Goal: Transaction & Acquisition: Book appointment/travel/reservation

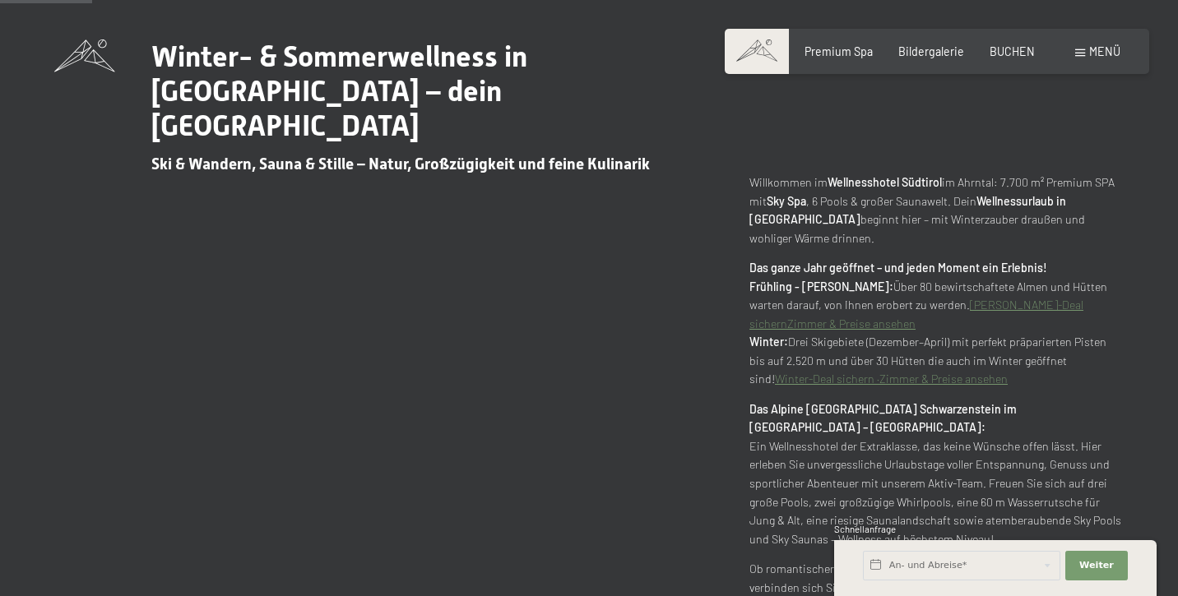
scroll to position [663, 0]
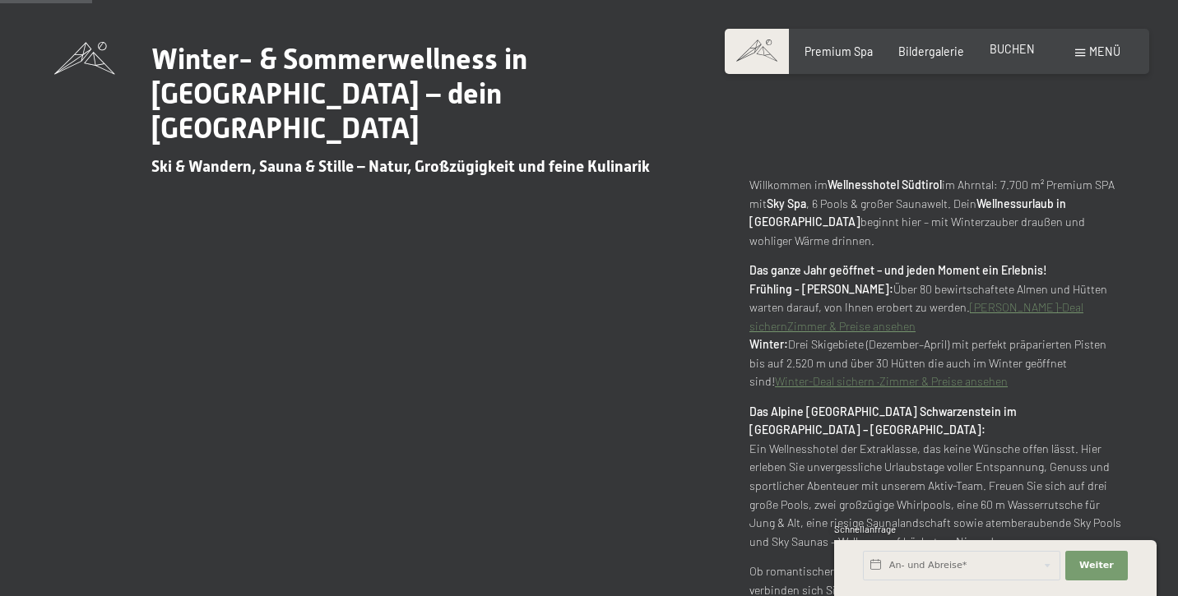
click at [1017, 56] on div "BUCHEN" at bounding box center [1011, 49] width 45 height 16
click at [1009, 47] on span "BUCHEN" at bounding box center [1011, 49] width 45 height 14
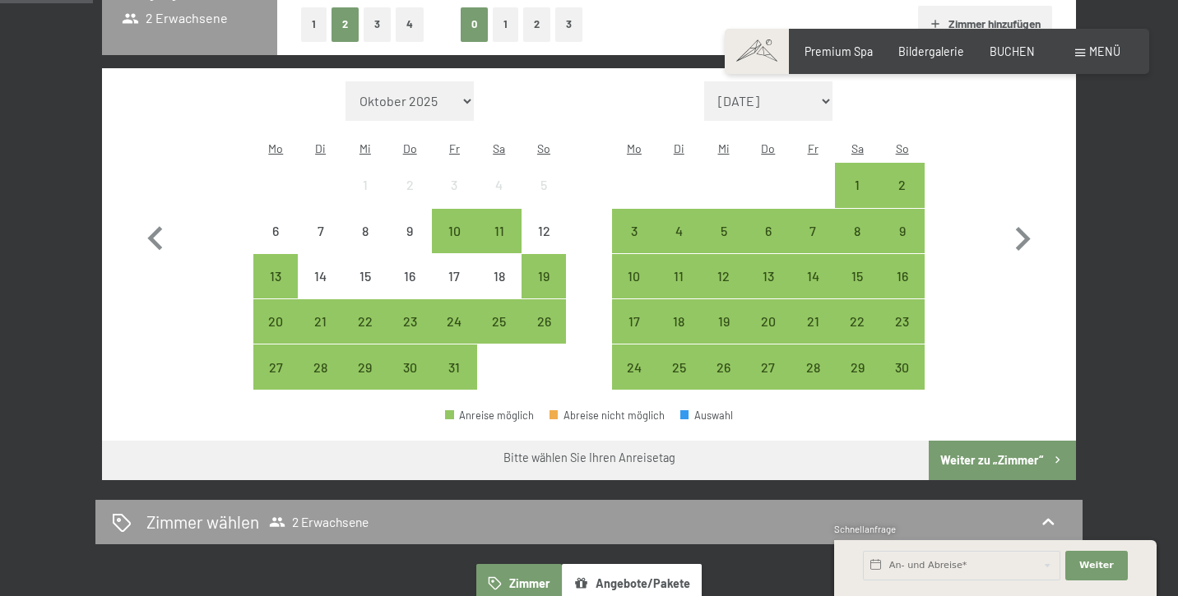
scroll to position [433, 0]
click at [1026, 227] on icon "button" at bounding box center [1023, 239] width 15 height 24
select select "2025-11-01"
select select "2025-12-01"
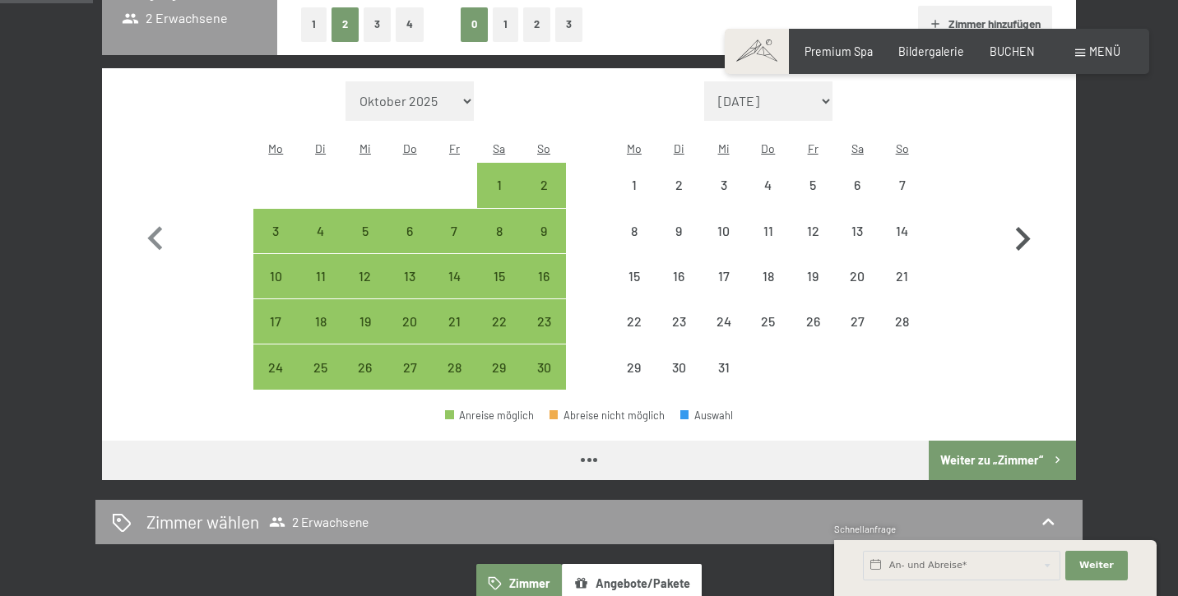
select select "2025-11-01"
select select "2025-12-01"
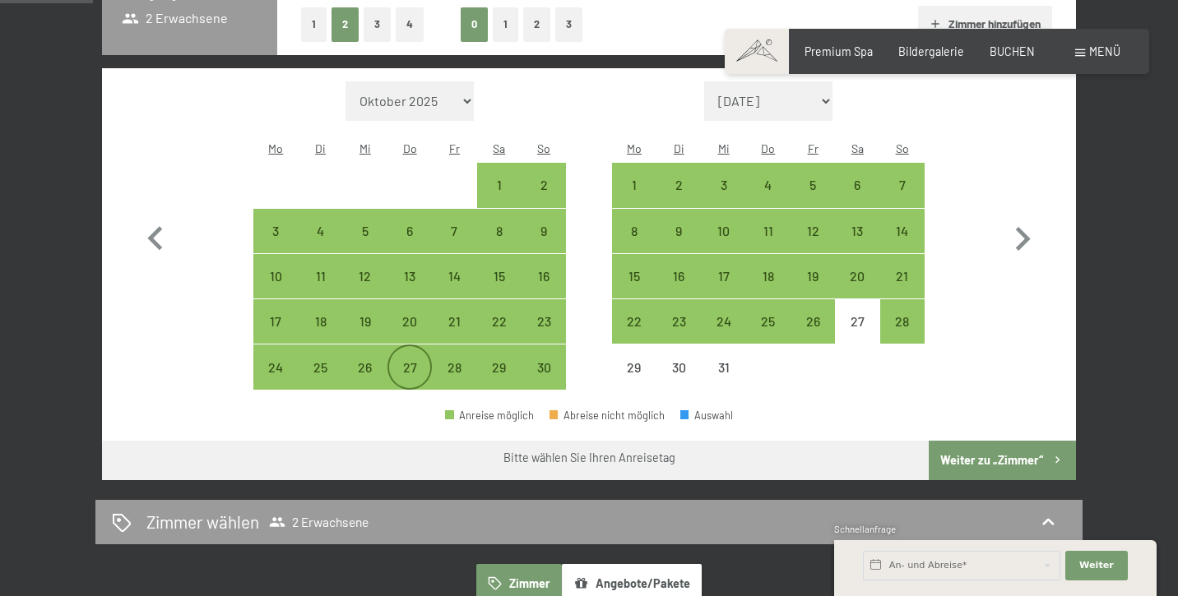
click at [415, 361] on div "27" at bounding box center [409, 381] width 41 height 41
select select "2025-11-01"
select select "2025-12-01"
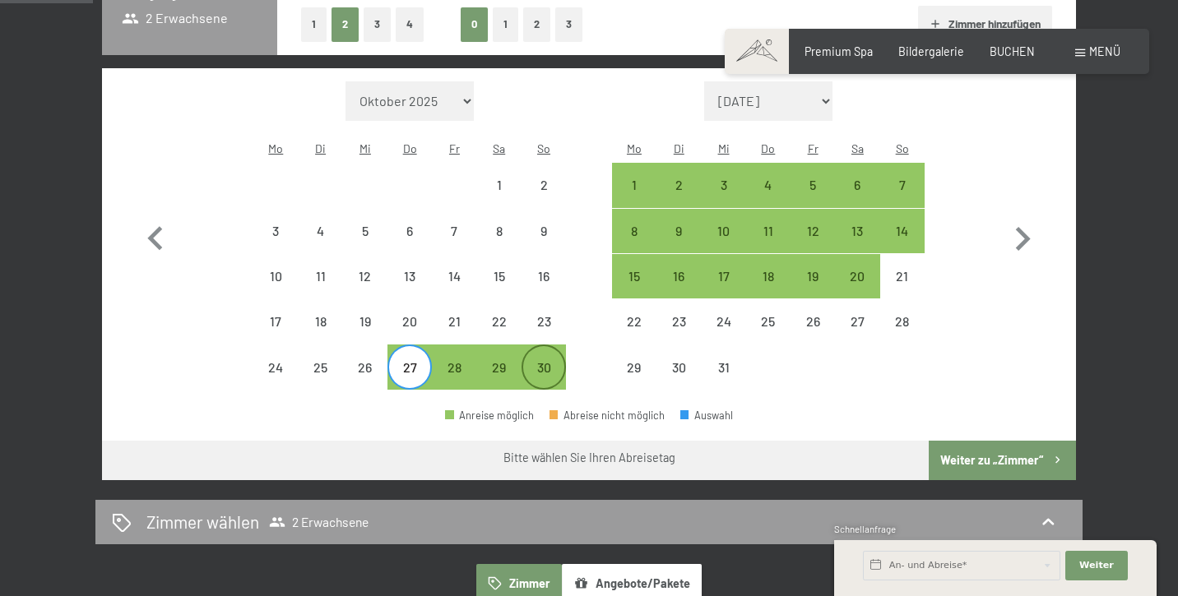
click at [558, 361] on div "30" at bounding box center [543, 381] width 41 height 41
select select "2025-11-01"
select select "2025-12-01"
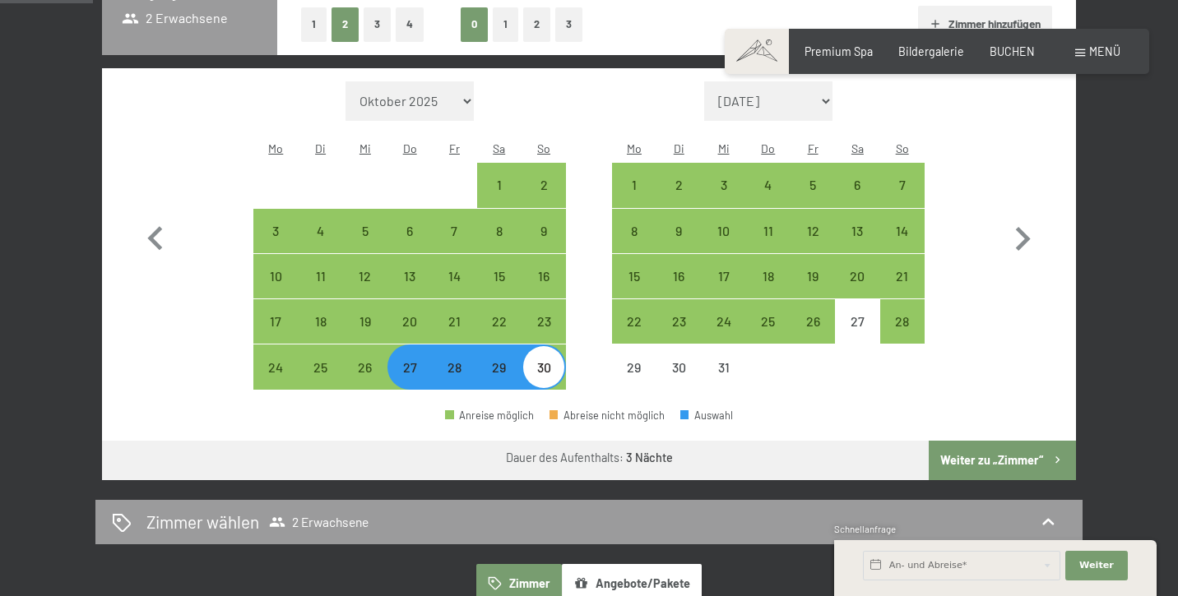
click at [1006, 441] on button "Weiter zu „Zimmer“" at bounding box center [1001, 460] width 147 height 39
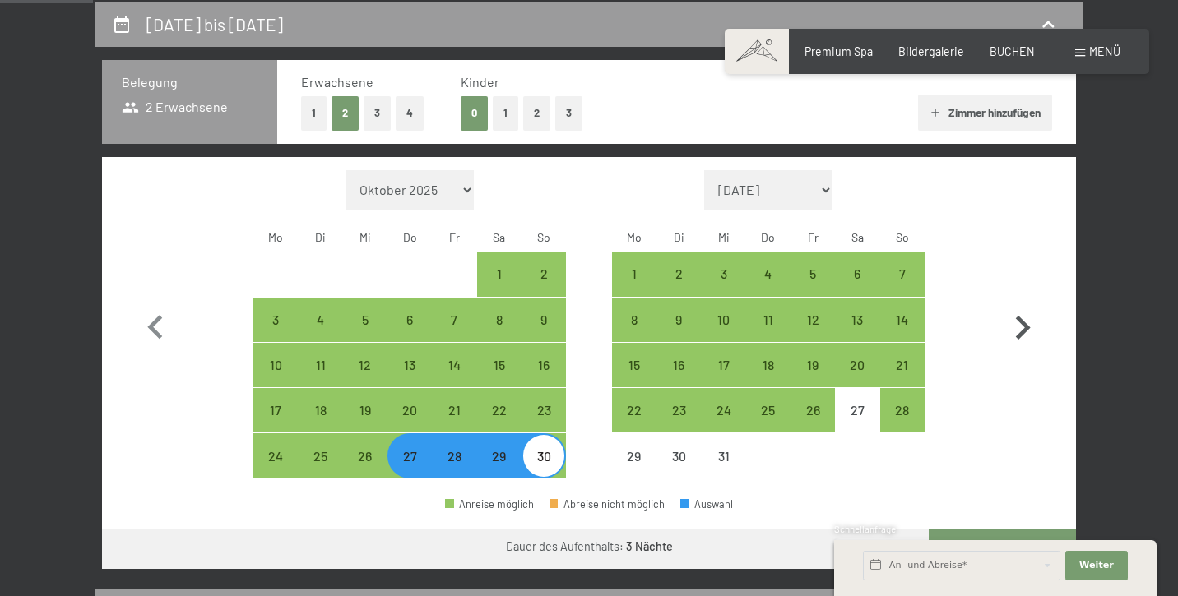
select select "2025-11-01"
select select "2025-12-01"
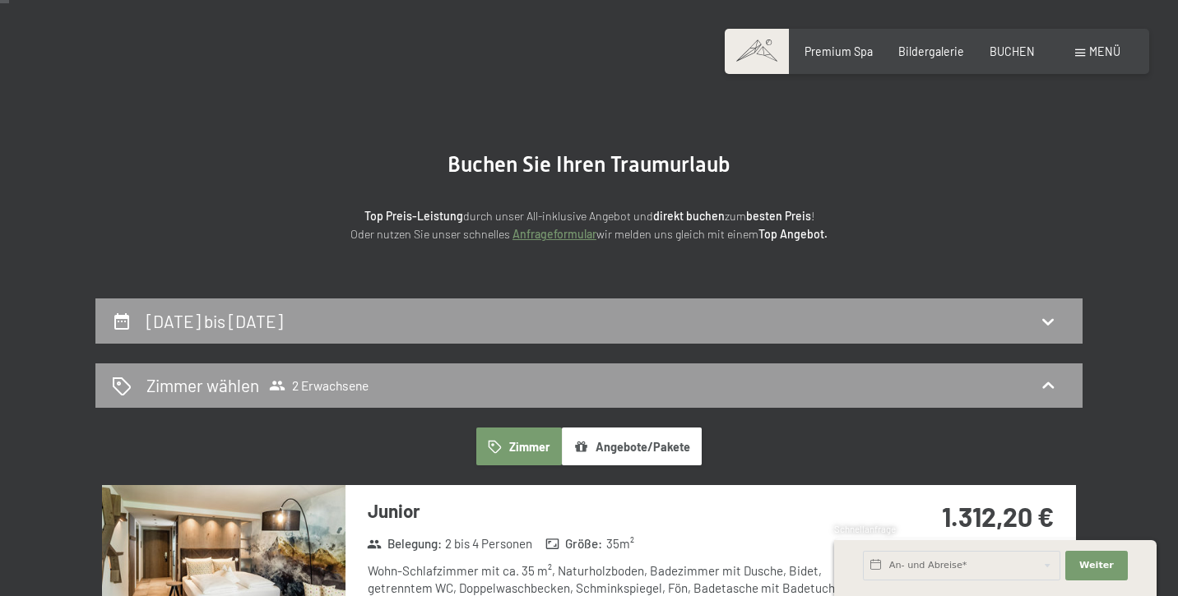
scroll to position [47, 0]
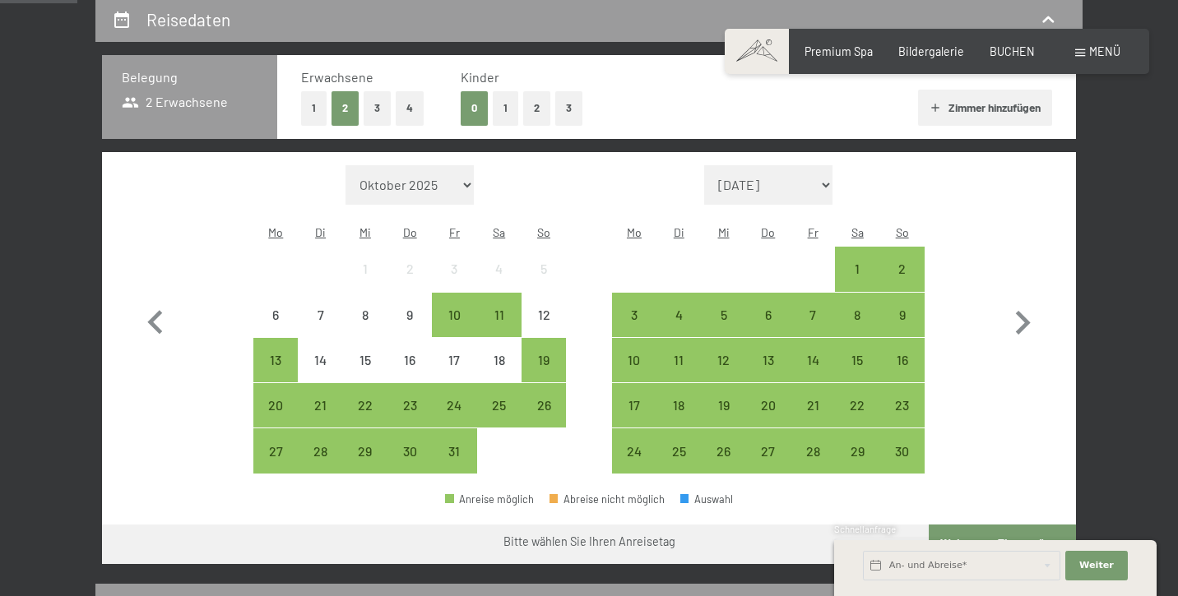
scroll to position [377, 0]
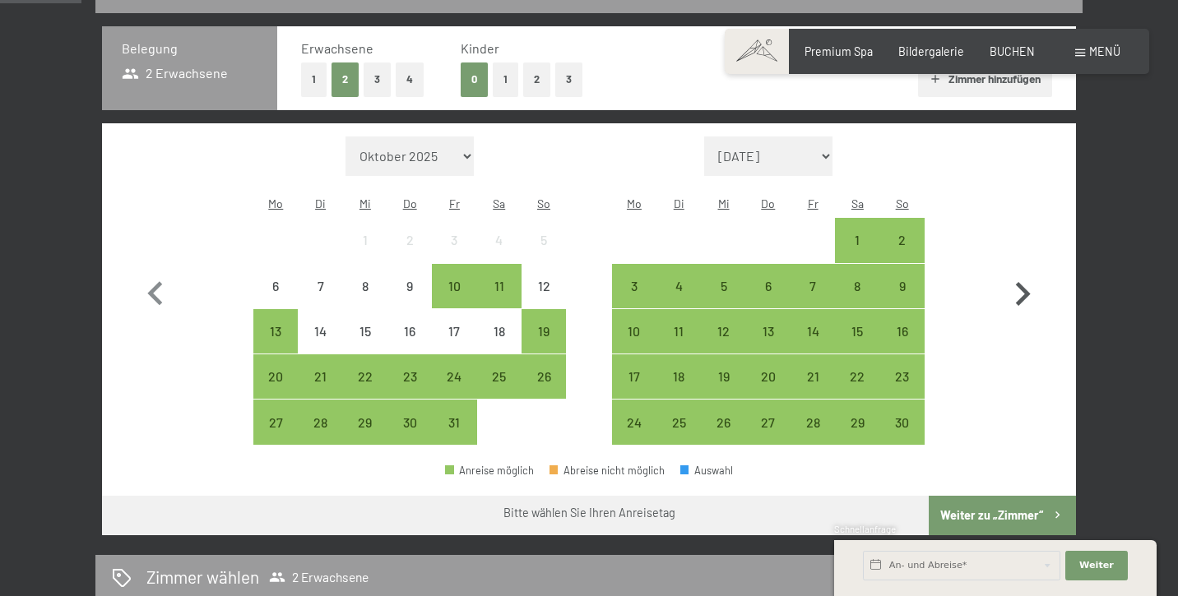
click at [1028, 276] on icon "button" at bounding box center [1022, 295] width 48 height 48
select select "2025-11-01"
select select "2025-12-01"
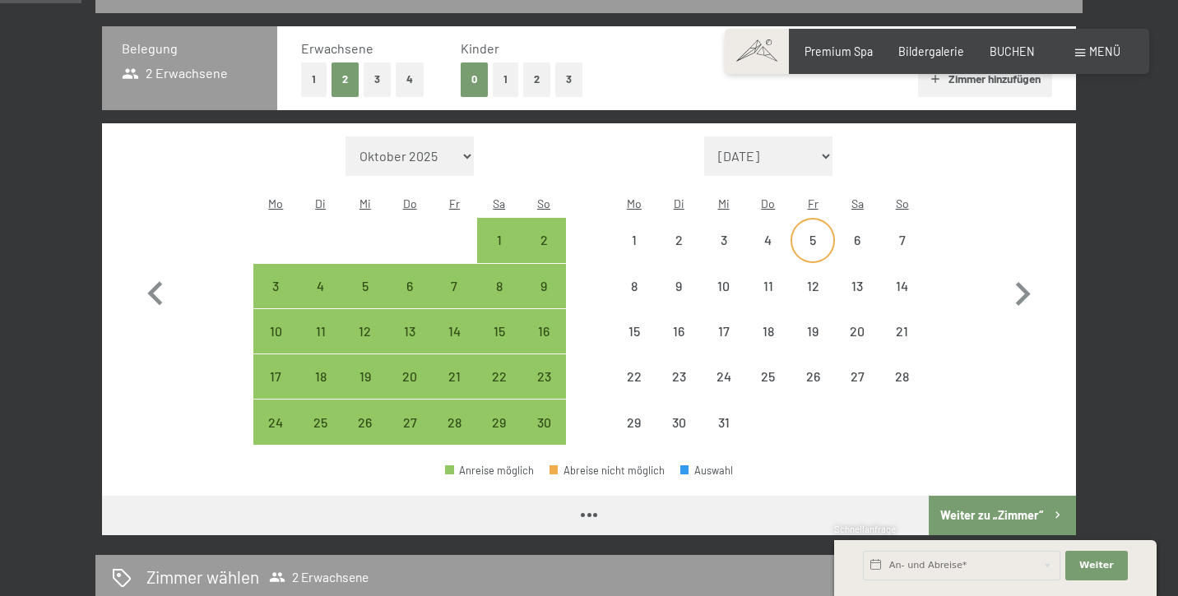
select select "2025-11-01"
select select "2025-12-01"
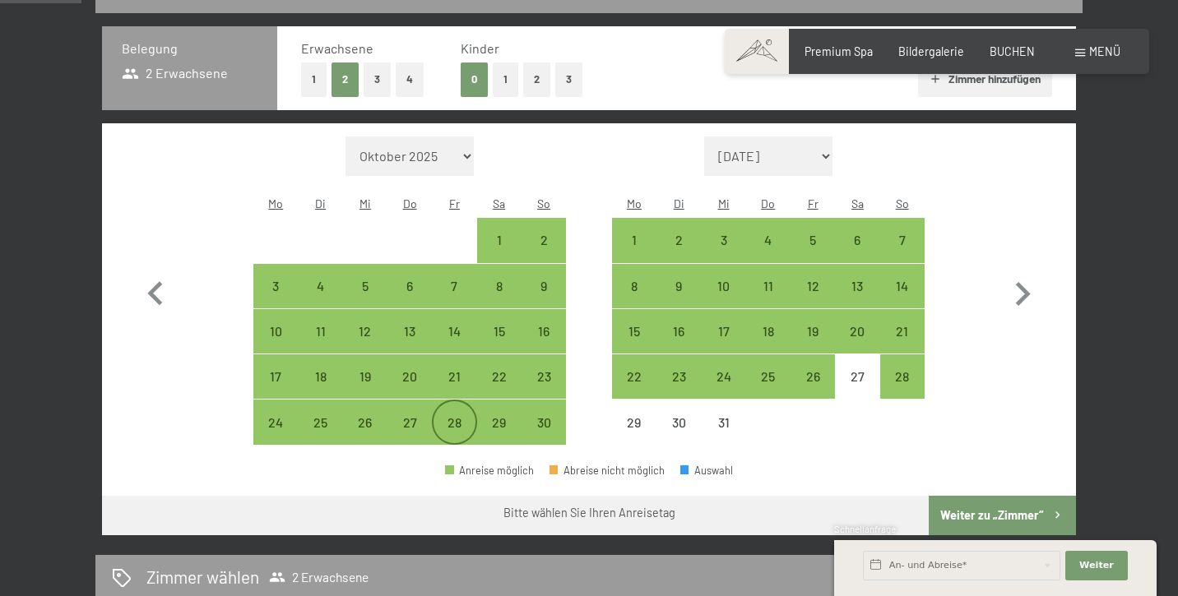
click at [452, 416] on div "28" at bounding box center [453, 436] width 41 height 41
select select "2025-11-01"
select select "2025-12-01"
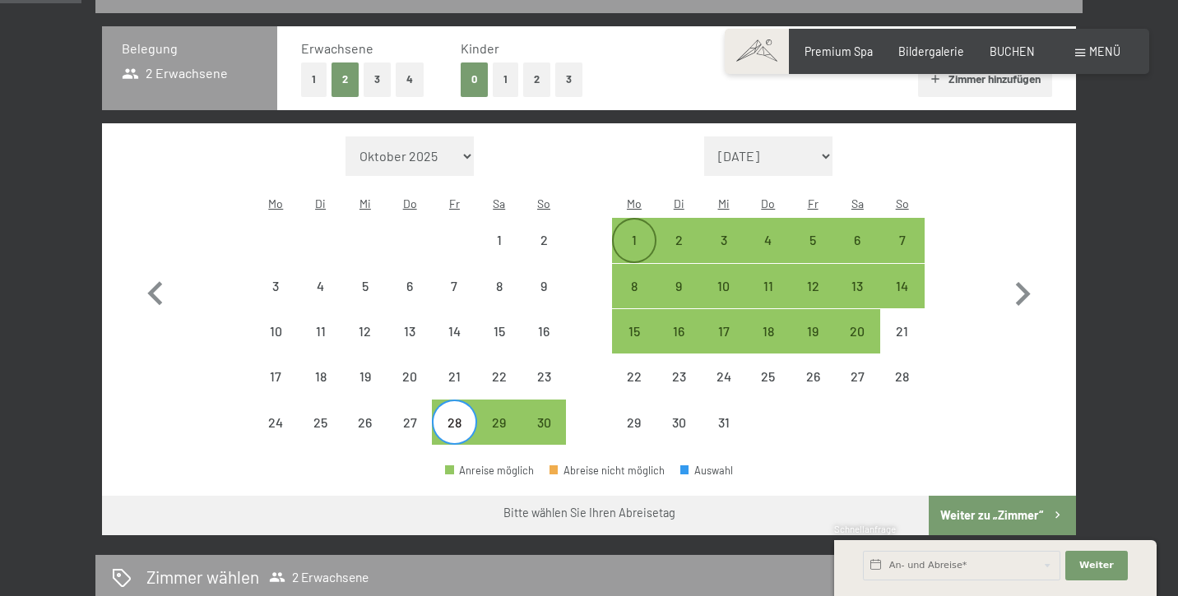
click at [634, 234] on div "1" at bounding box center [633, 254] width 41 height 41
select select "2025-11-01"
select select "2025-12-01"
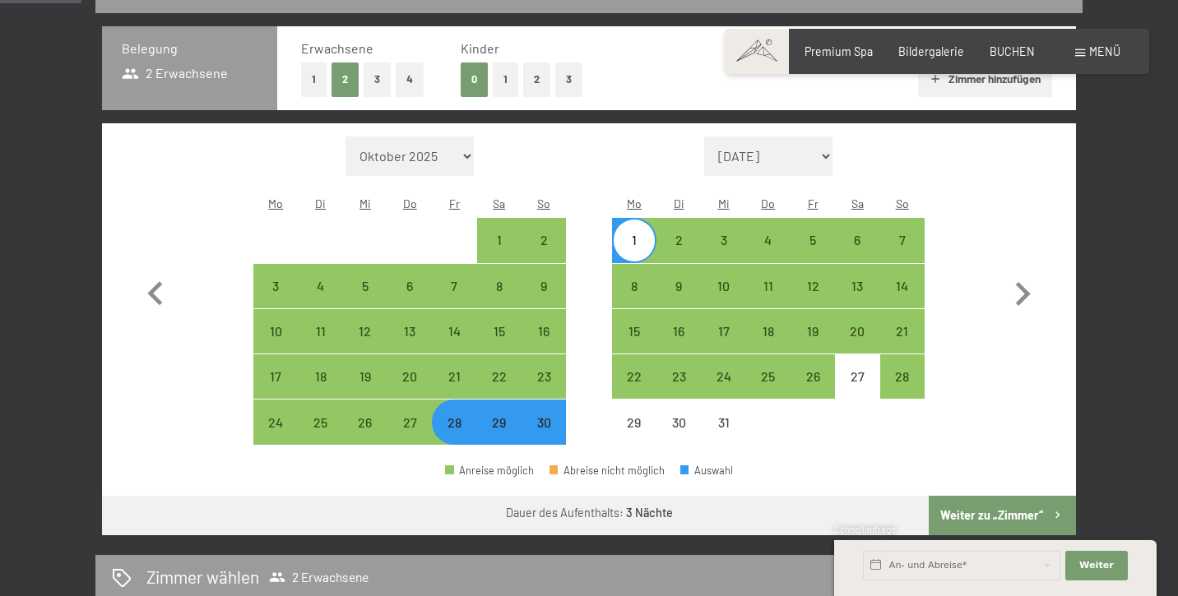
click at [1006, 496] on button "Weiter zu „Zimmer“" at bounding box center [1001, 515] width 147 height 39
select select "2025-11-01"
select select "2025-12-01"
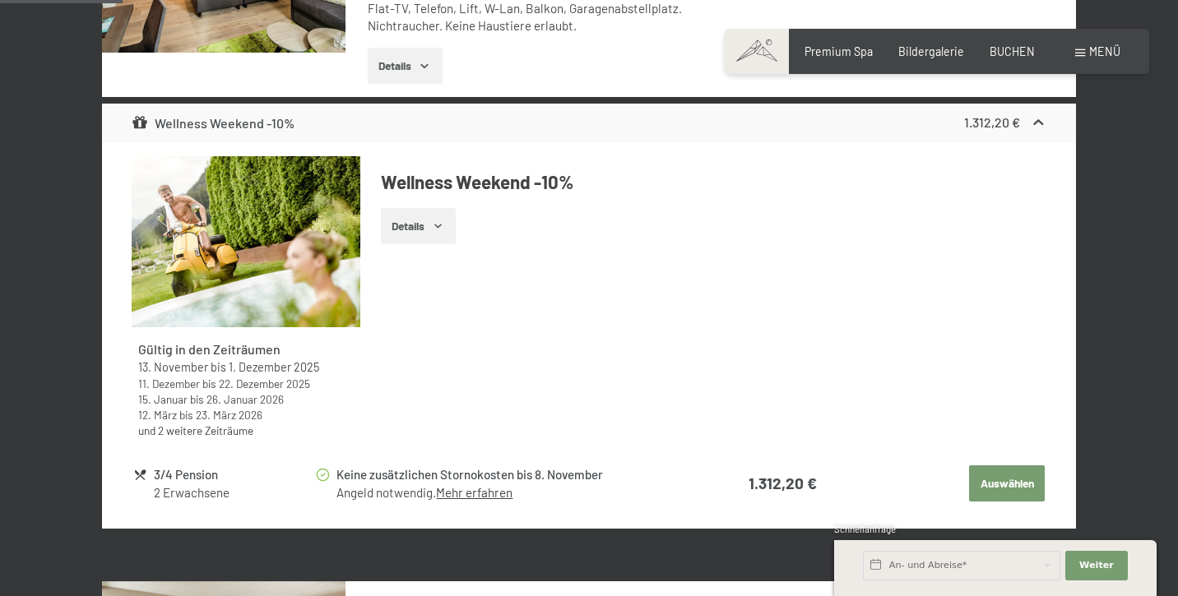
scroll to position [656, 0]
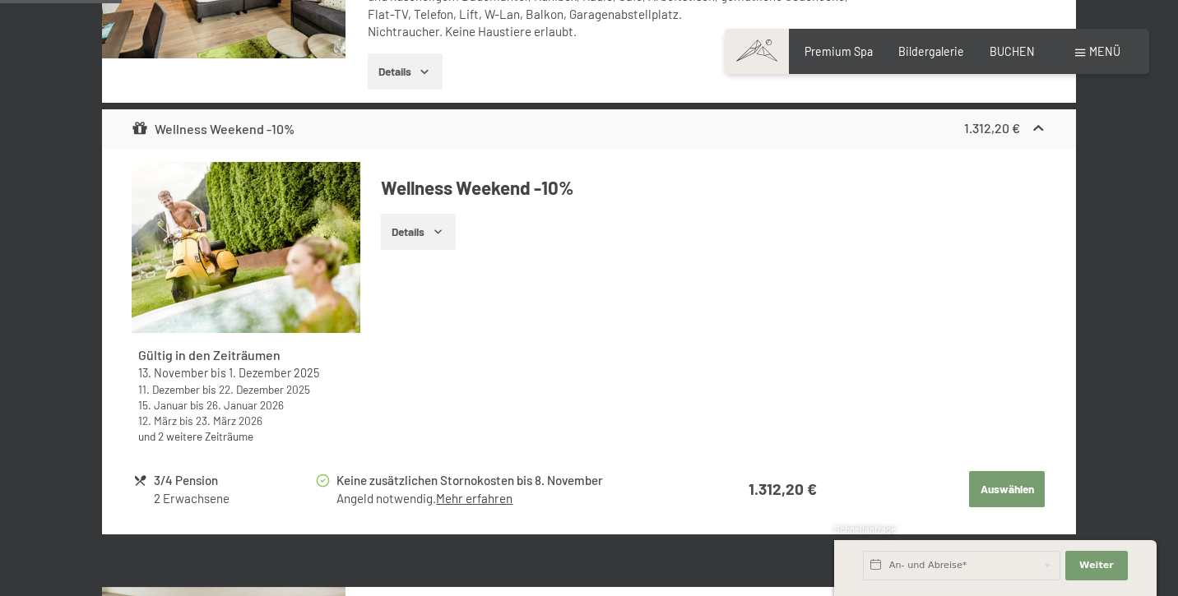
click at [451, 491] on link "Mehr erfahren" at bounding box center [474, 498] width 76 height 15
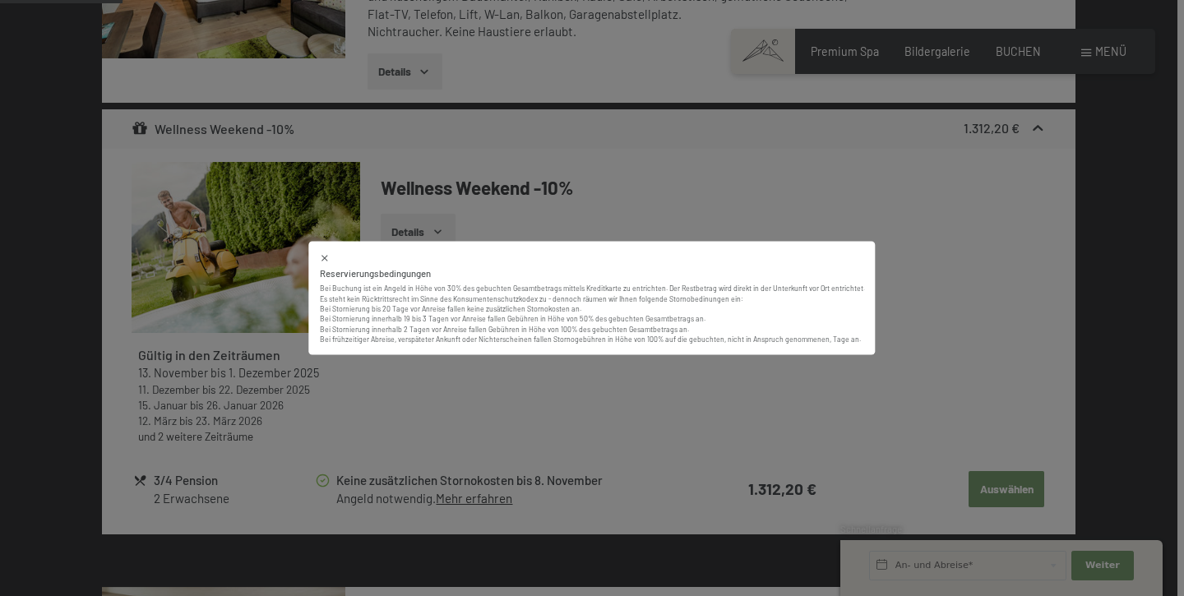
click at [743, 215] on div "Reservierungsbedingungen Bei Buchung ist ein Angeld in Höhe von 30% des gebucht…" at bounding box center [592, 298] width 1184 height 596
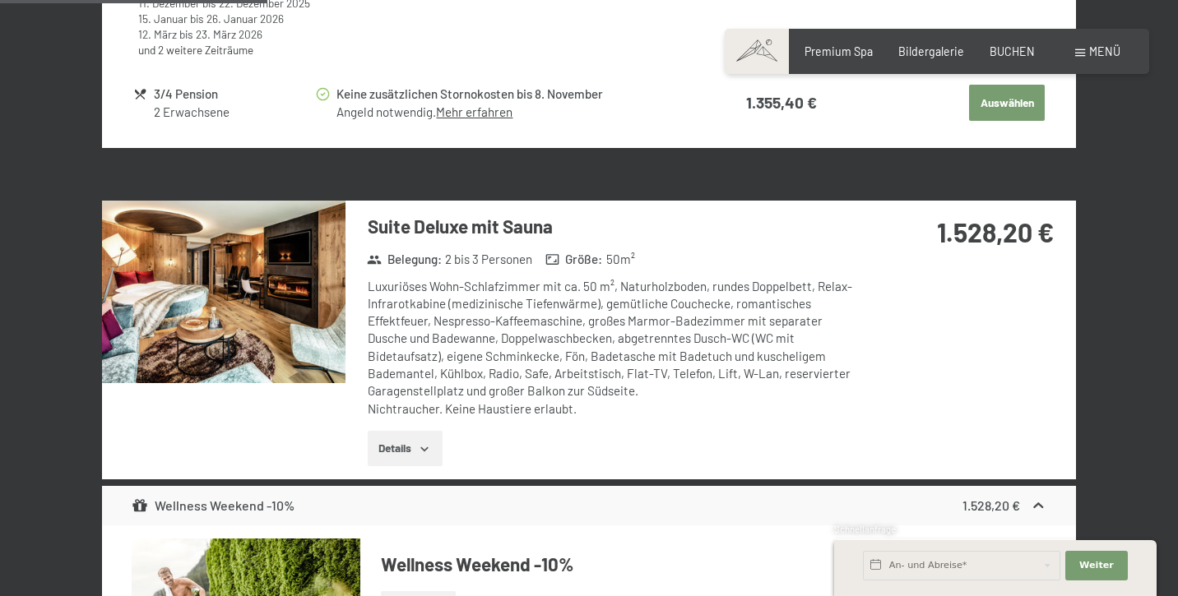
scroll to position [1775, 0]
